Goal: Task Accomplishment & Management: Complete application form

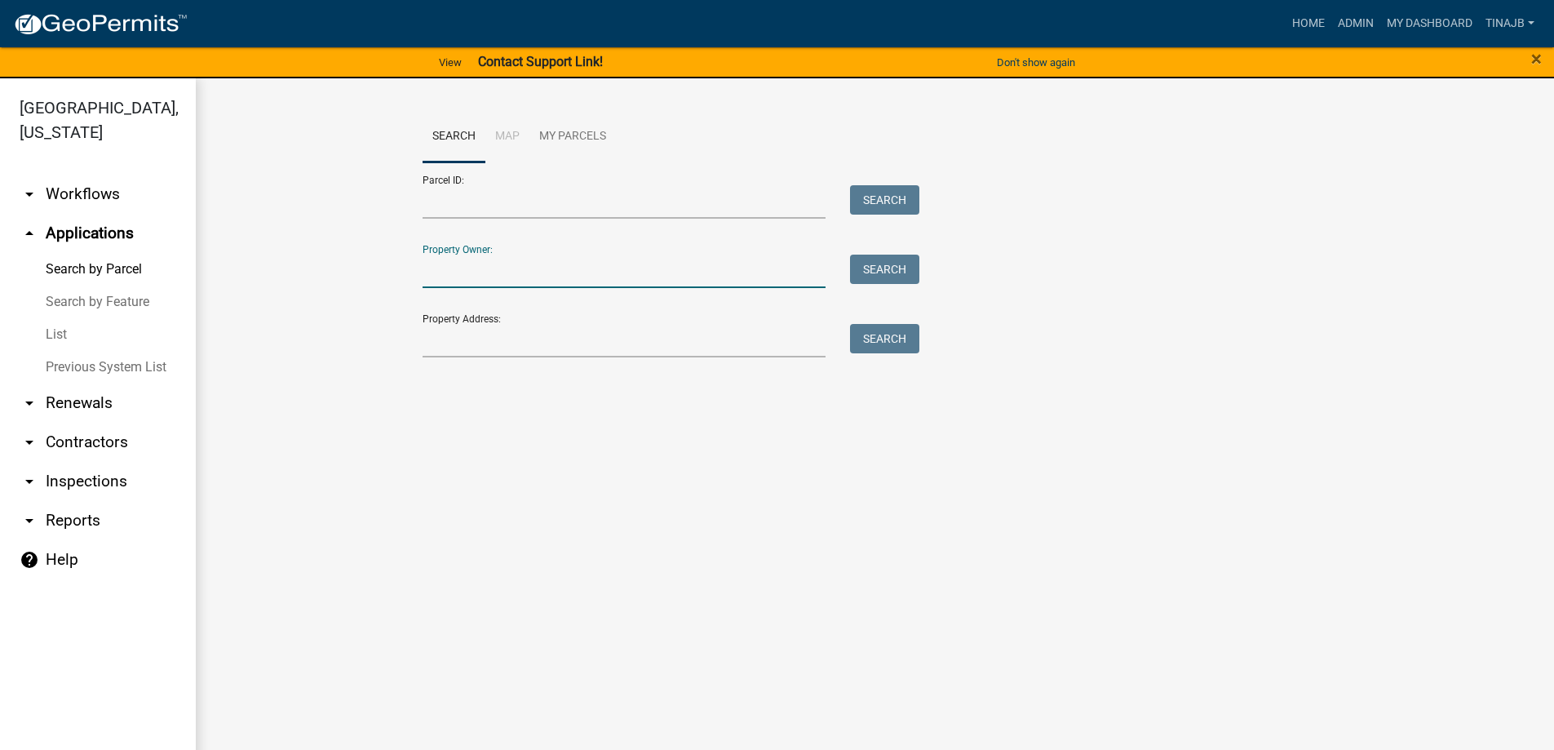
click at [452, 273] on input "Property Owner:" at bounding box center [625, 271] width 404 height 33
click at [453, 340] on input "Property Address:" at bounding box center [625, 340] width 404 height 33
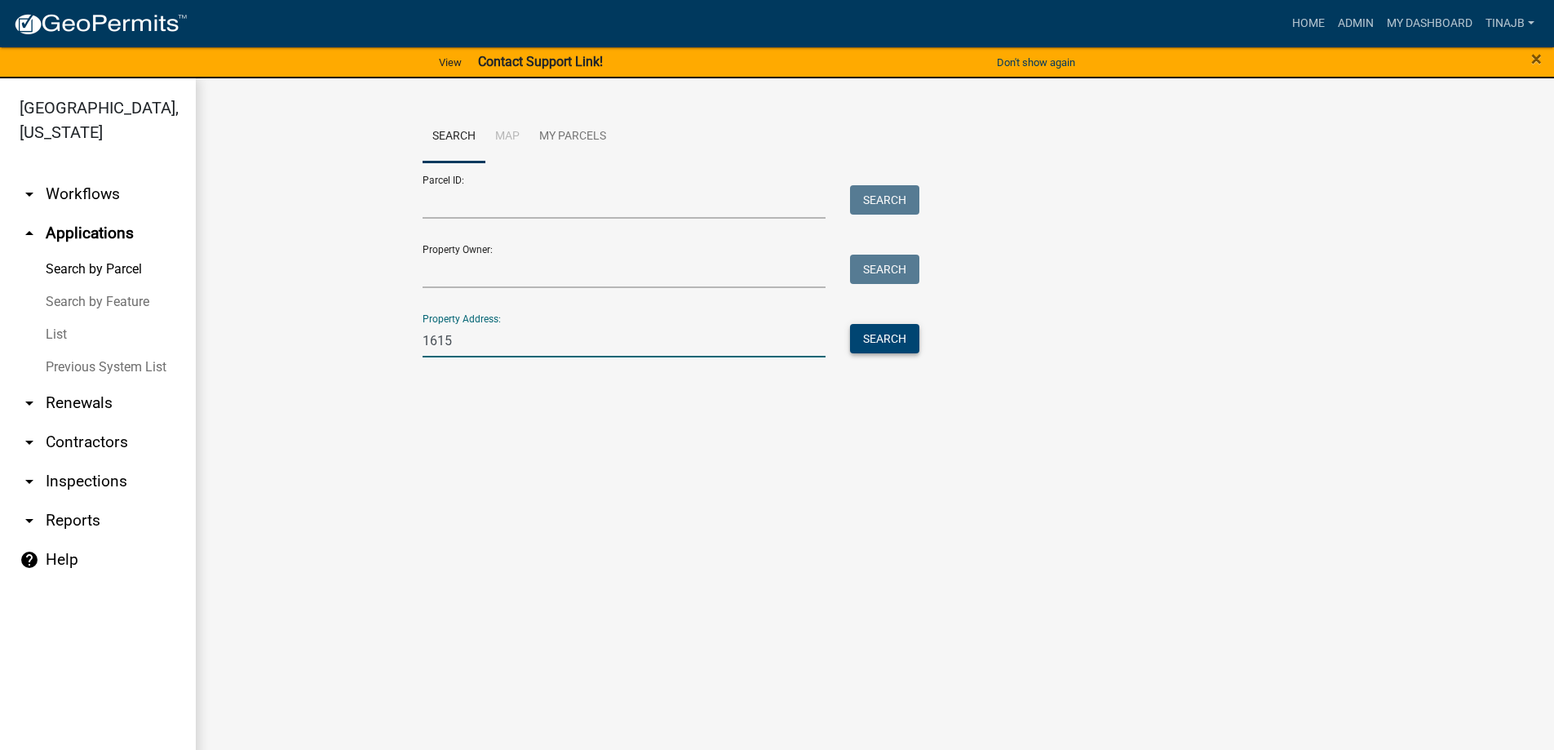
click at [868, 343] on button "Search" at bounding box center [884, 338] width 69 height 29
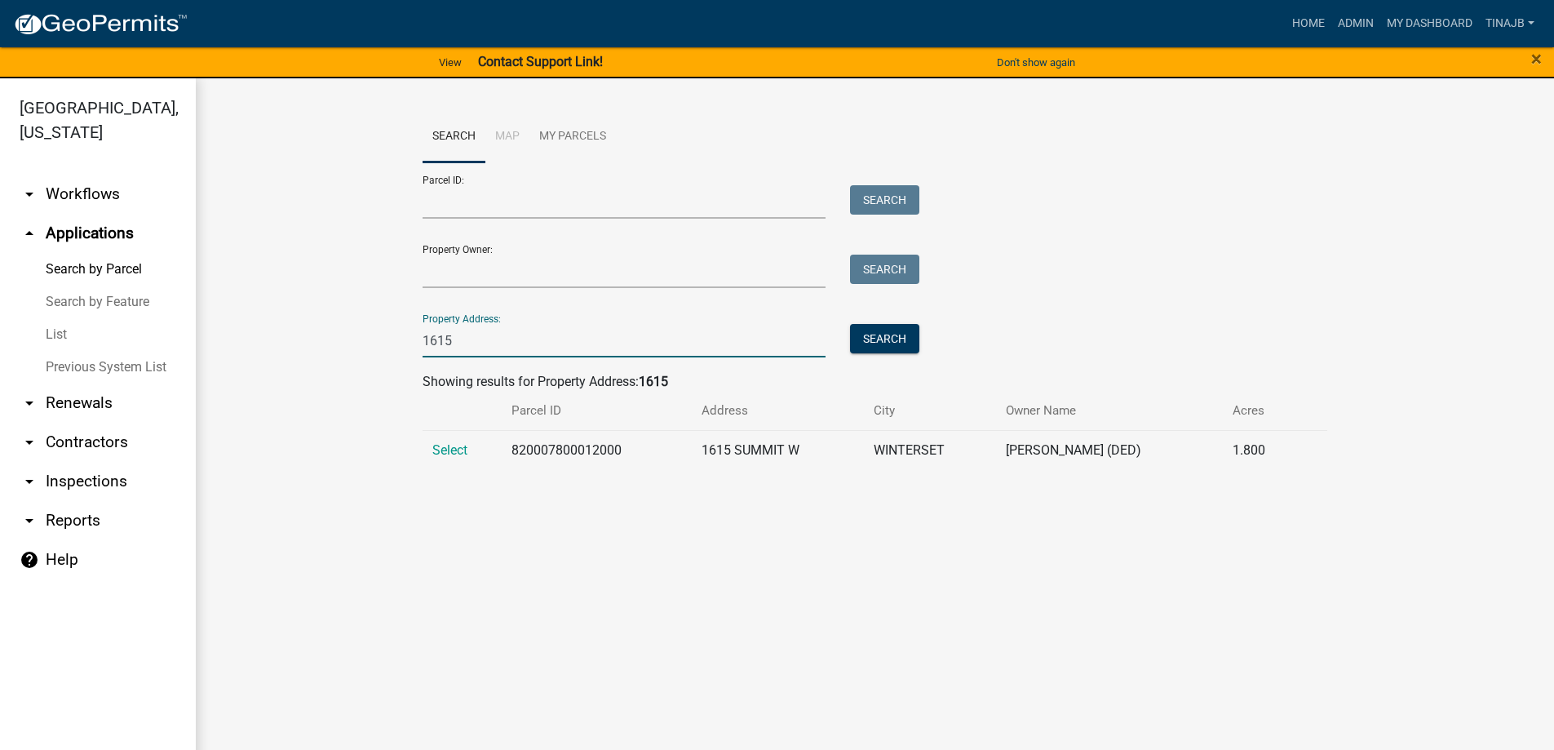
click at [481, 348] on input "1615" at bounding box center [625, 340] width 404 height 33
type input "1"
click at [891, 344] on button "Search" at bounding box center [884, 338] width 69 height 29
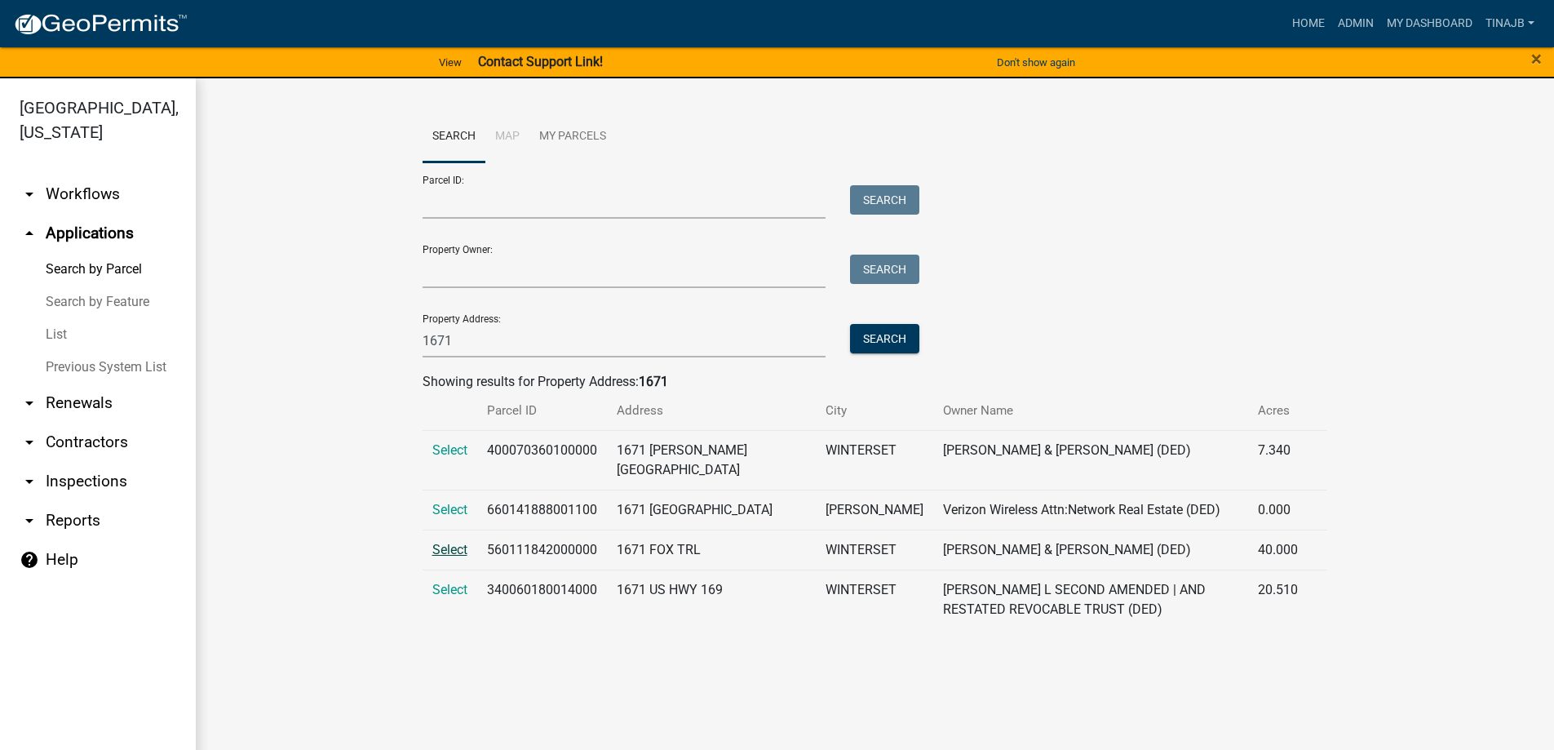
click at [453, 550] on span "Select" at bounding box center [449, 550] width 35 height 16
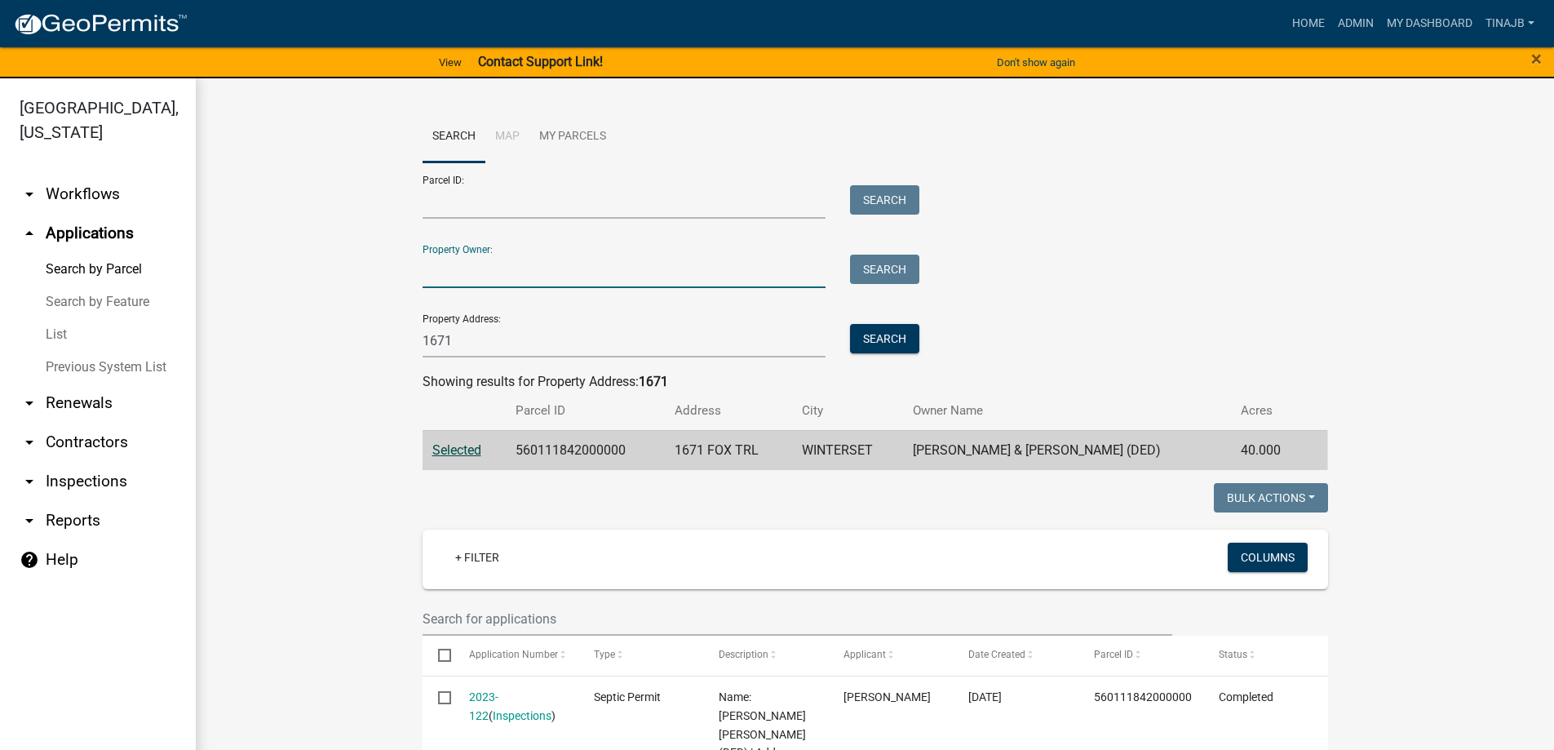
click at [473, 278] on input "Property Owner:" at bounding box center [625, 271] width 404 height 33
click at [463, 343] on input "1671" at bounding box center [625, 340] width 404 height 33
type input "1"
click at [462, 273] on input "Property Owner:" at bounding box center [625, 271] width 404 height 33
click at [465, 279] on input "Property Owner:" at bounding box center [625, 271] width 404 height 33
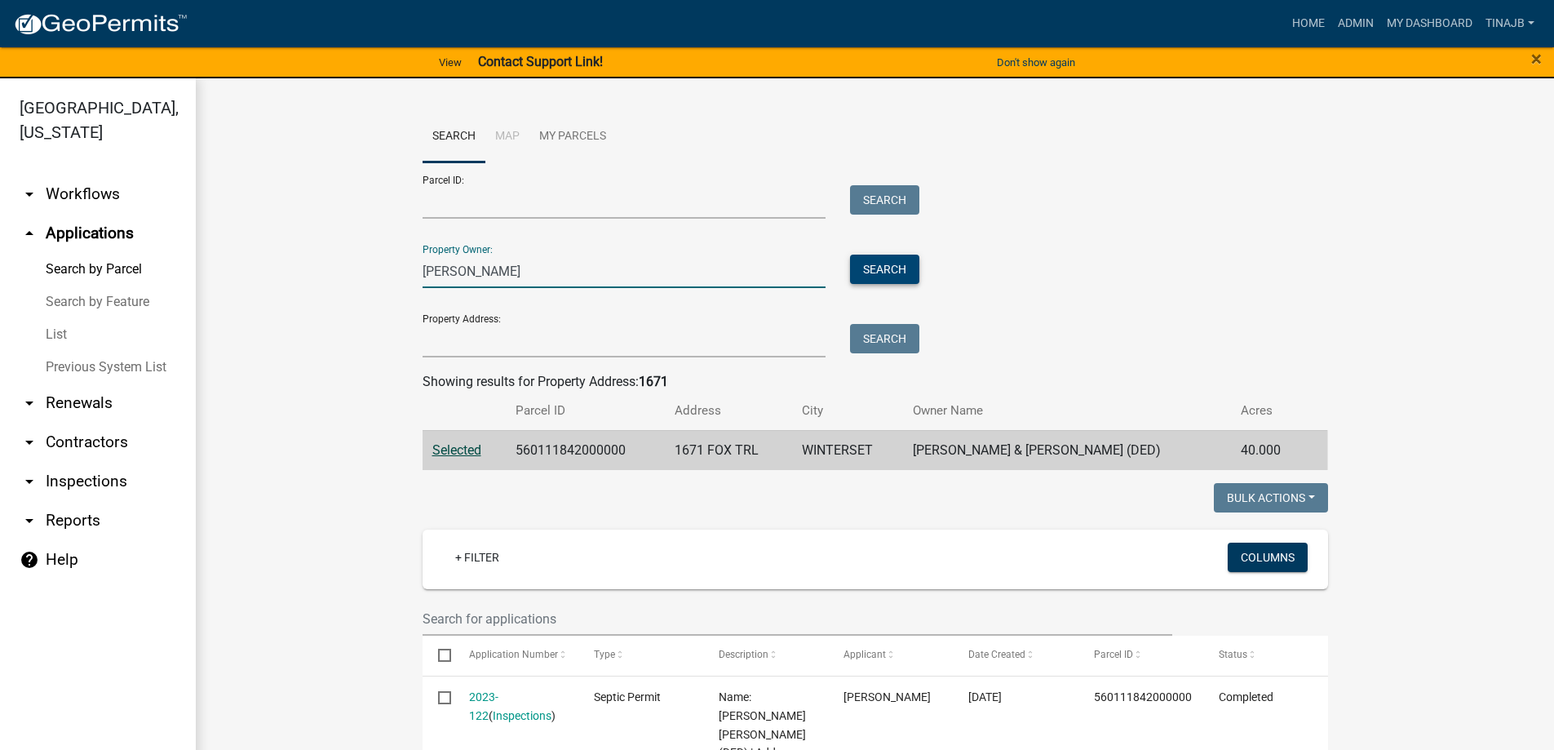
type input "[PERSON_NAME]"
click at [872, 269] on button "Search" at bounding box center [884, 269] width 69 height 29
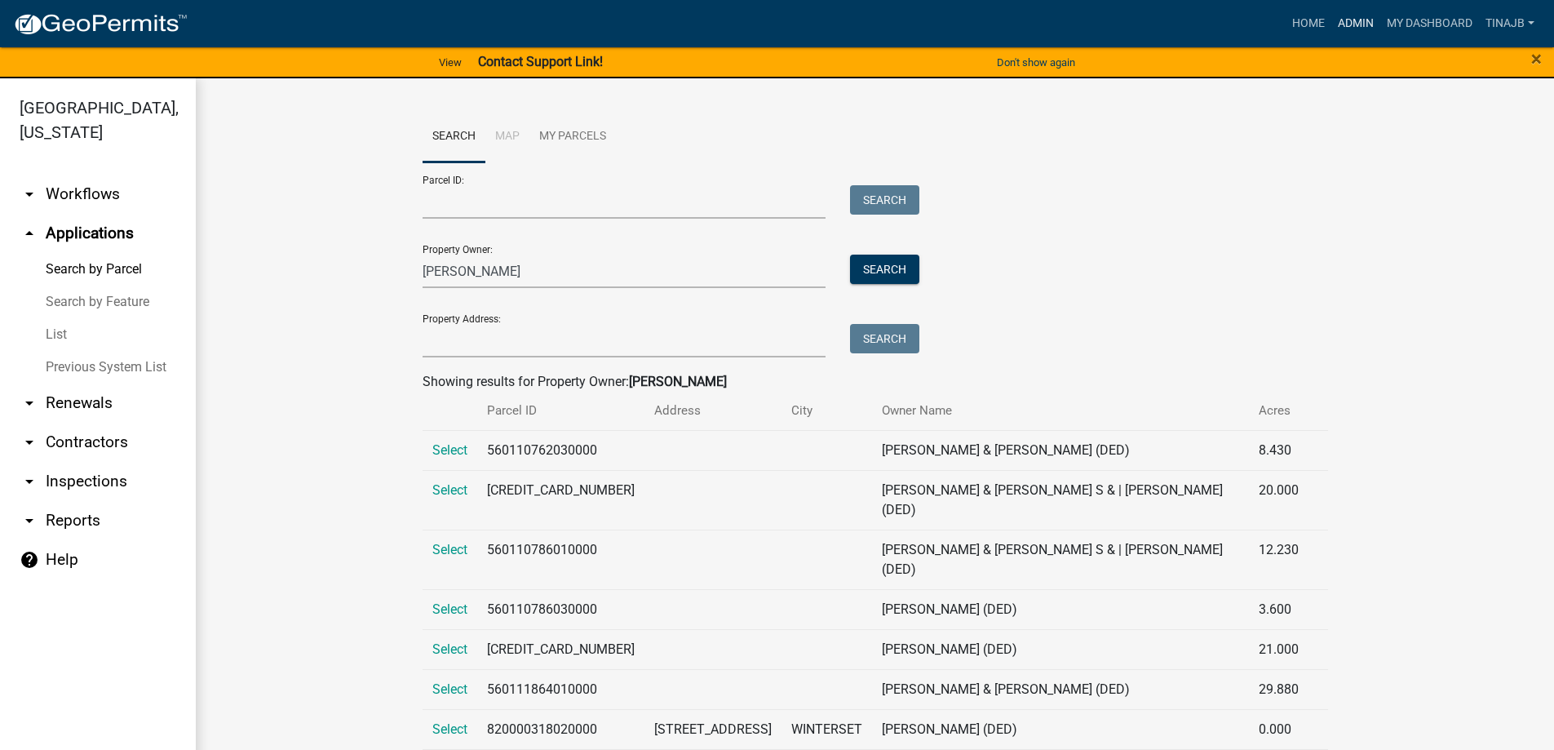
click at [1357, 11] on link "Admin" at bounding box center [1356, 23] width 49 height 31
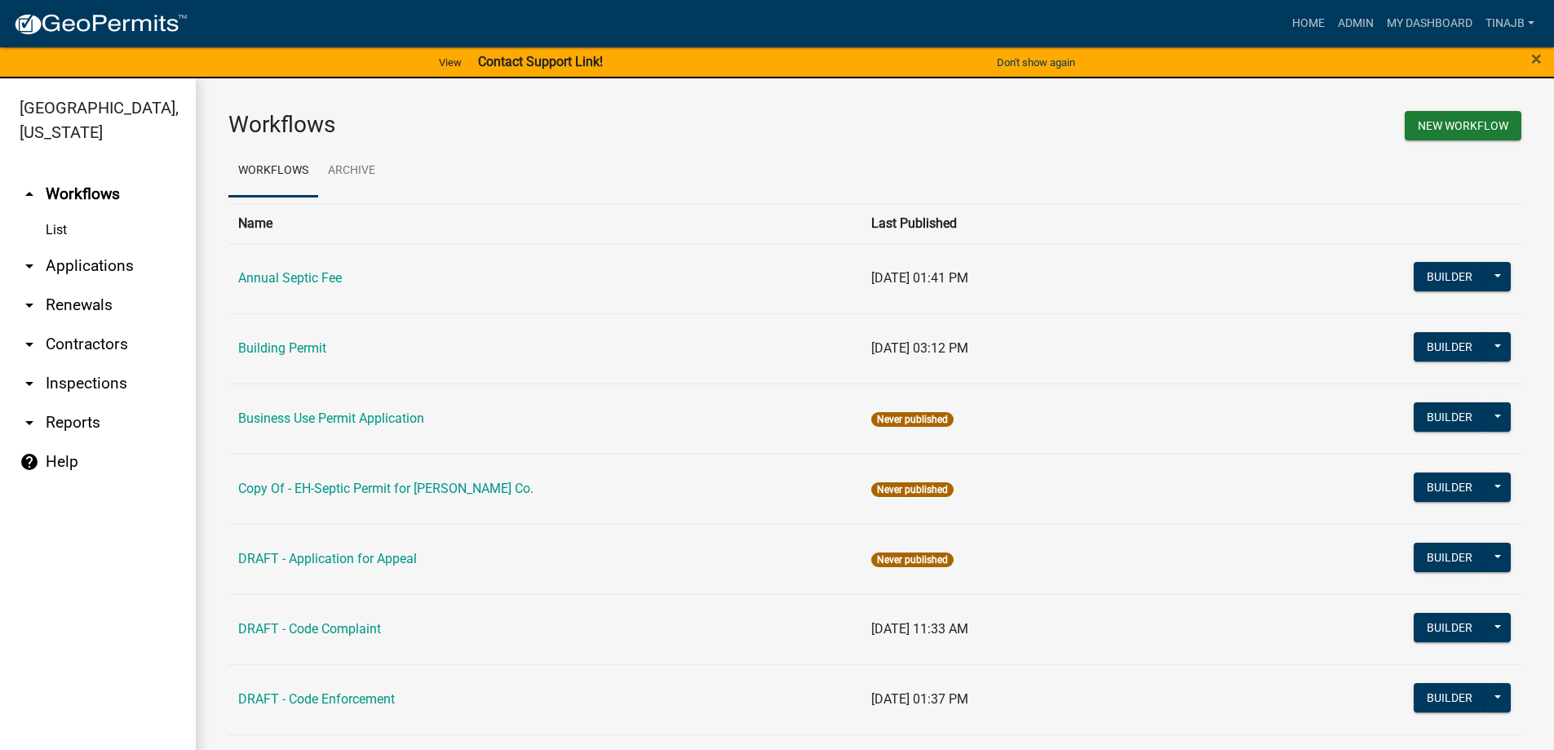
click at [306, 358] on td "Building Permit" at bounding box center [544, 348] width 633 height 70
click at [305, 341] on link "Building Permit" at bounding box center [282, 348] width 88 height 16
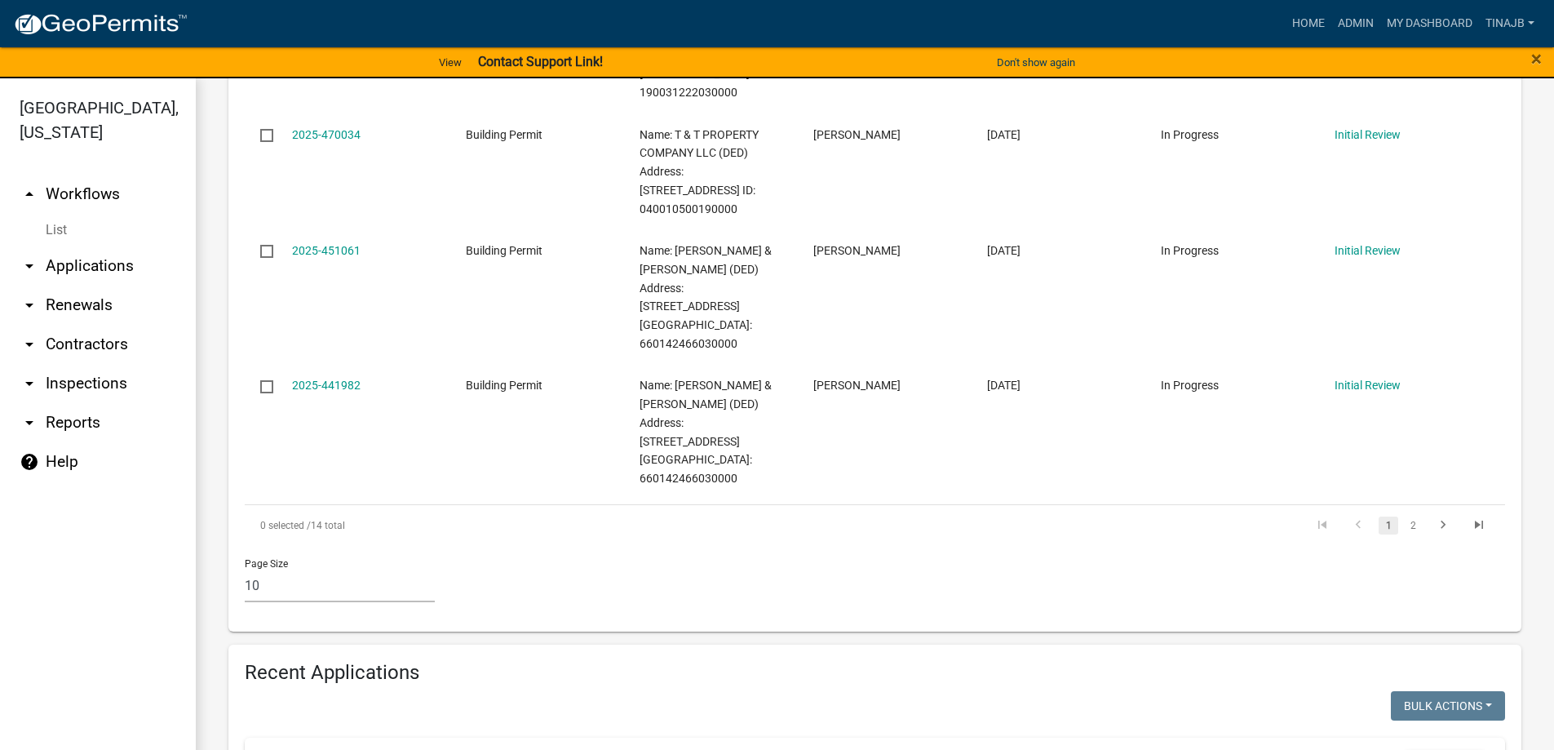
scroll to position [1305, 0]
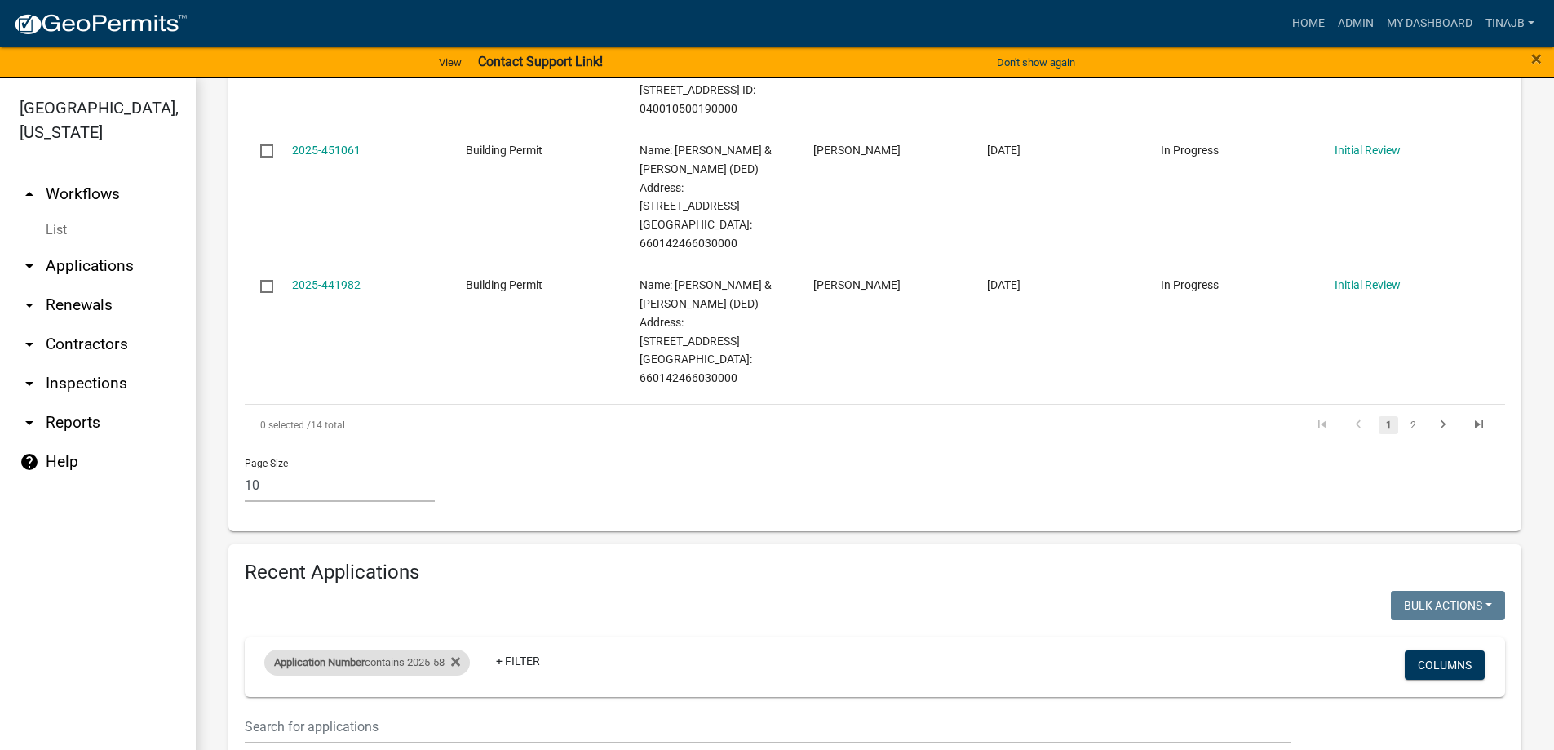
click at [365, 656] on span "Application Number" at bounding box center [319, 662] width 91 height 12
click at [349, 538] on input "2025-58" at bounding box center [373, 537] width 149 height 33
type input "2025-"
select select "3: 100"
type input "2025-105"
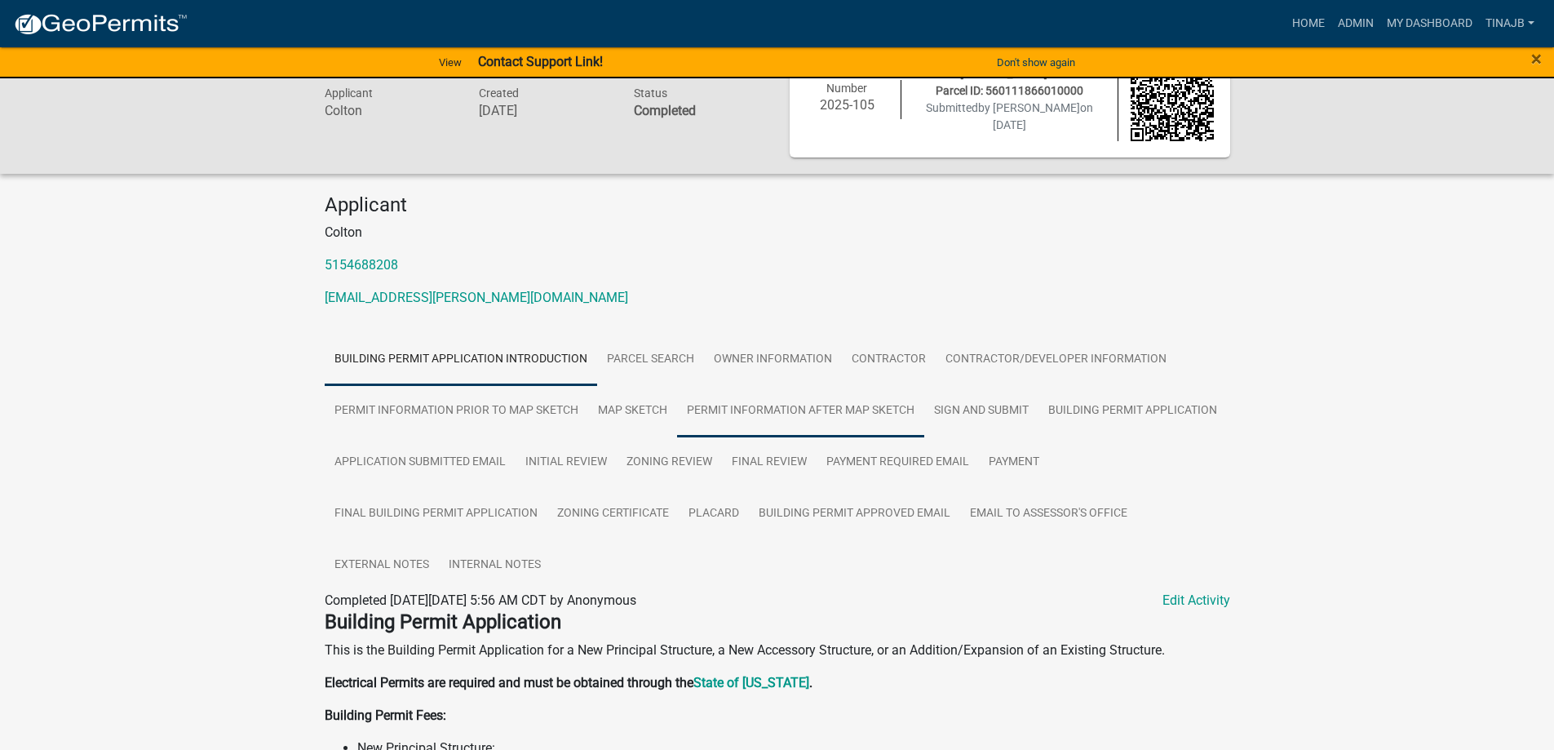
scroll to position [82, 0]
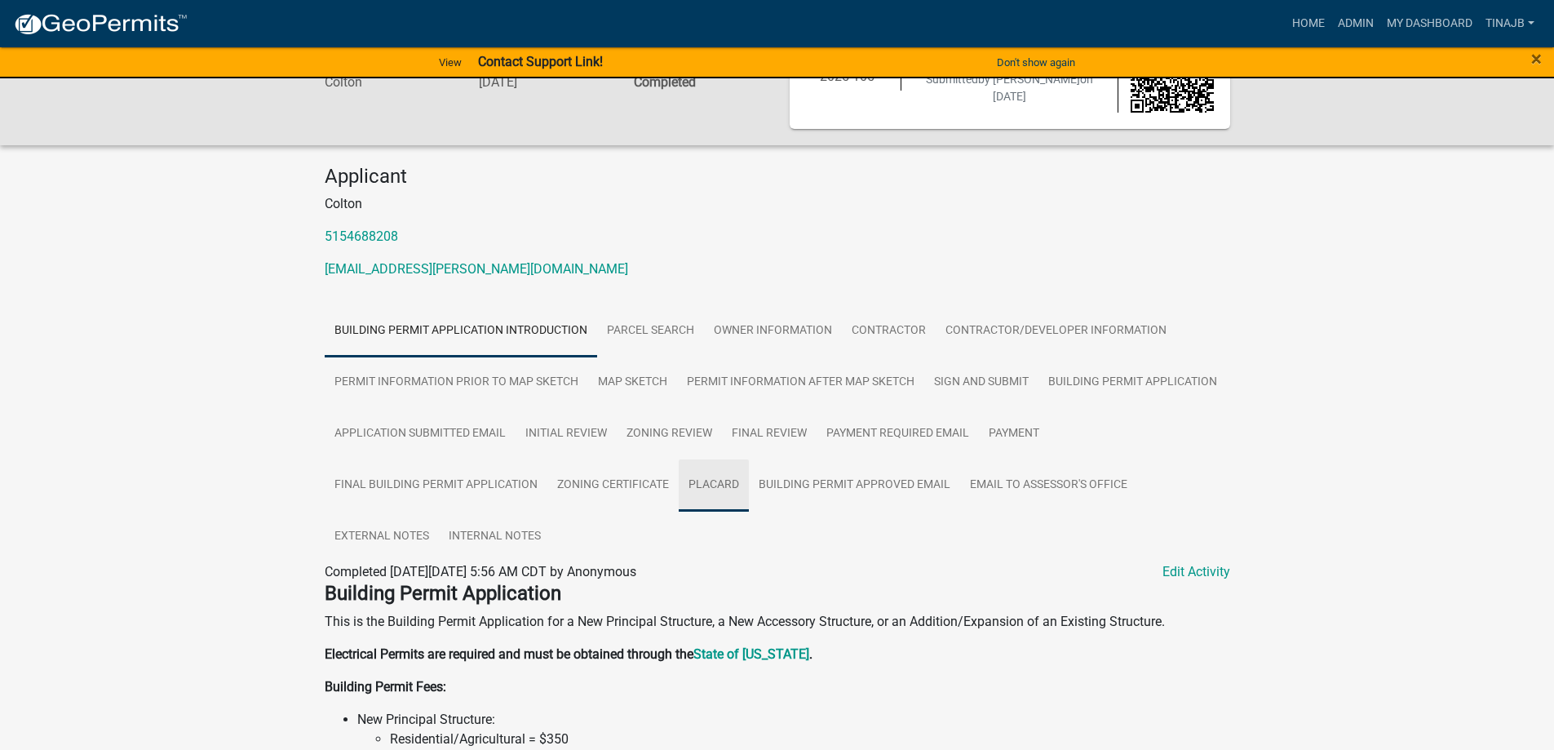
click at [712, 485] on link "Placard" at bounding box center [714, 485] width 70 height 52
